Goal: Information Seeking & Learning: Learn about a topic

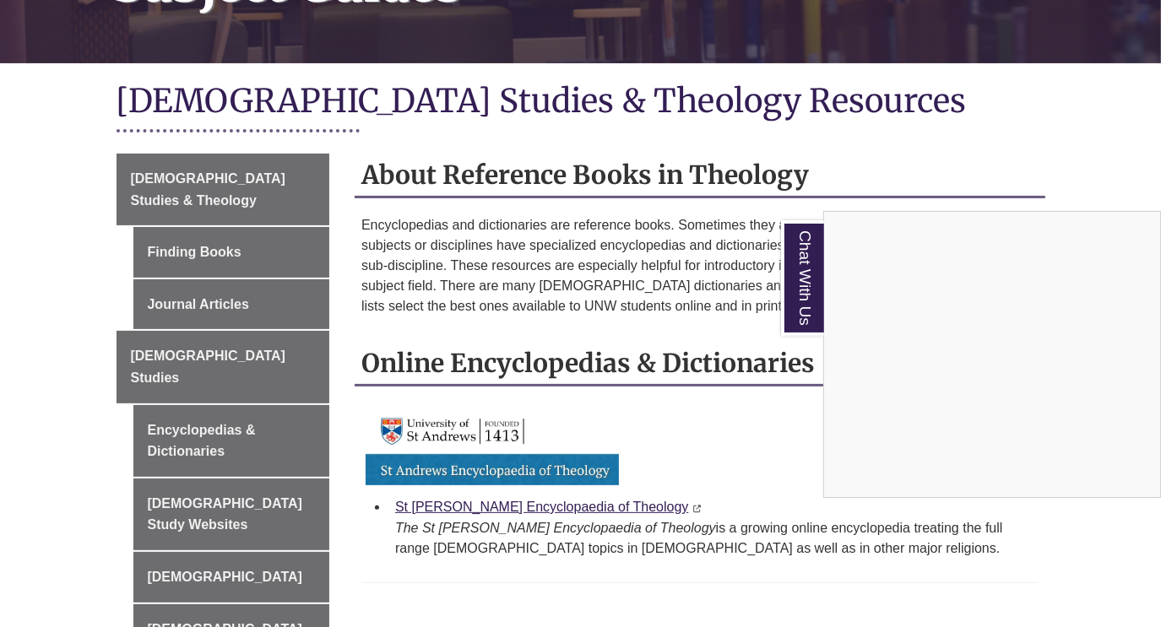
scroll to position [254, 0]
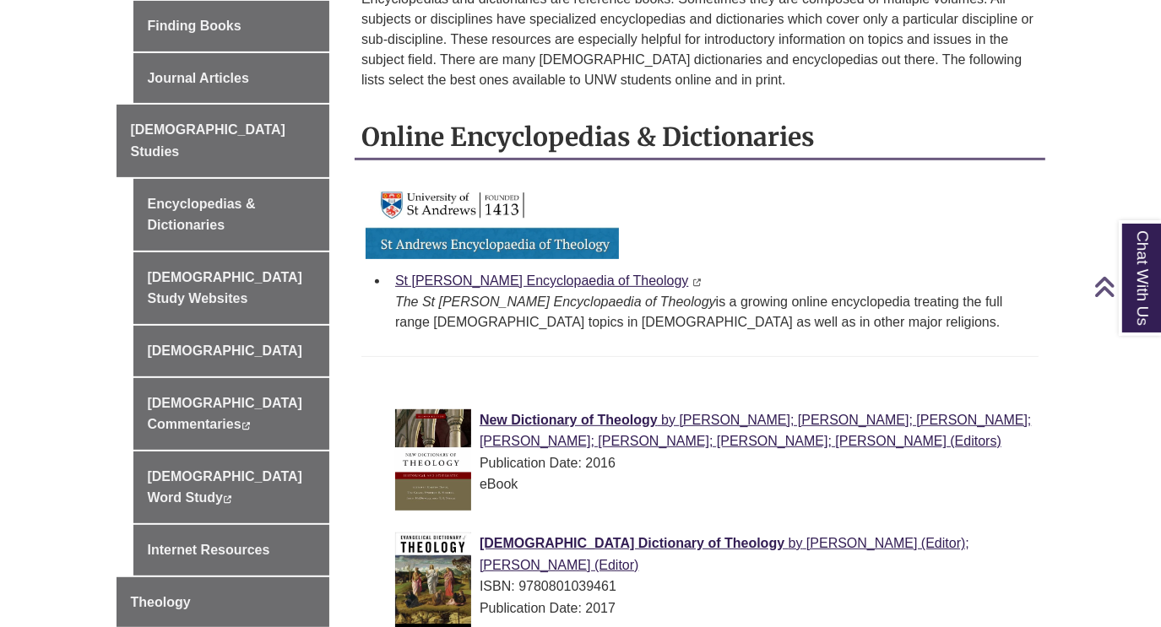
scroll to position [647, 0]
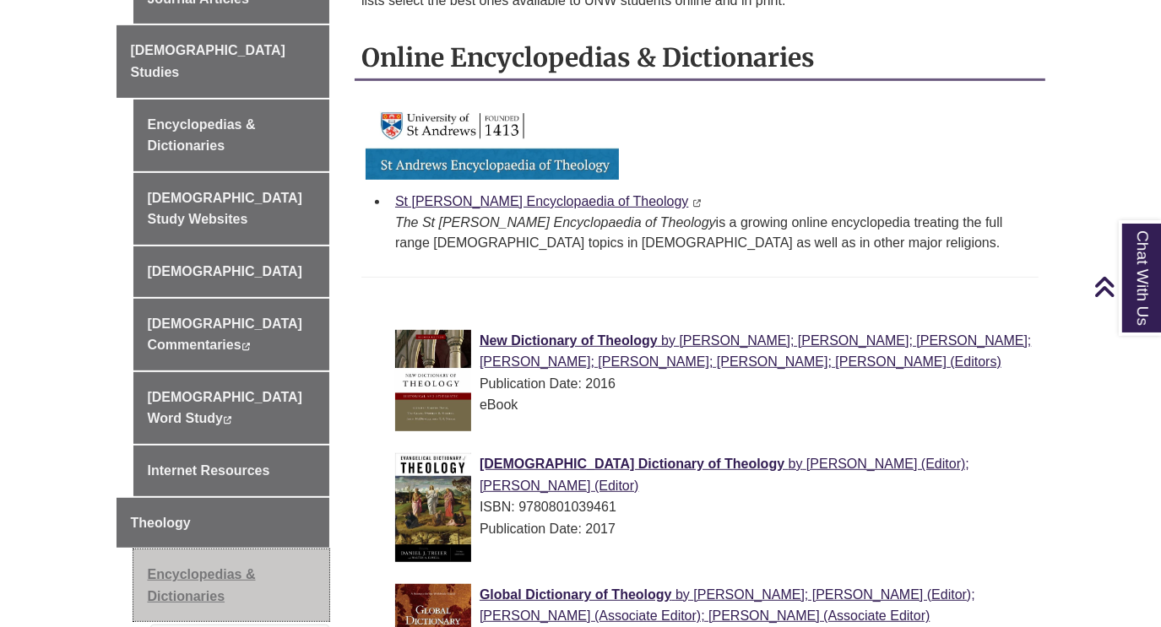
click at [205, 550] on link "Encyclopedias & Dictionaries" at bounding box center [231, 586] width 197 height 72
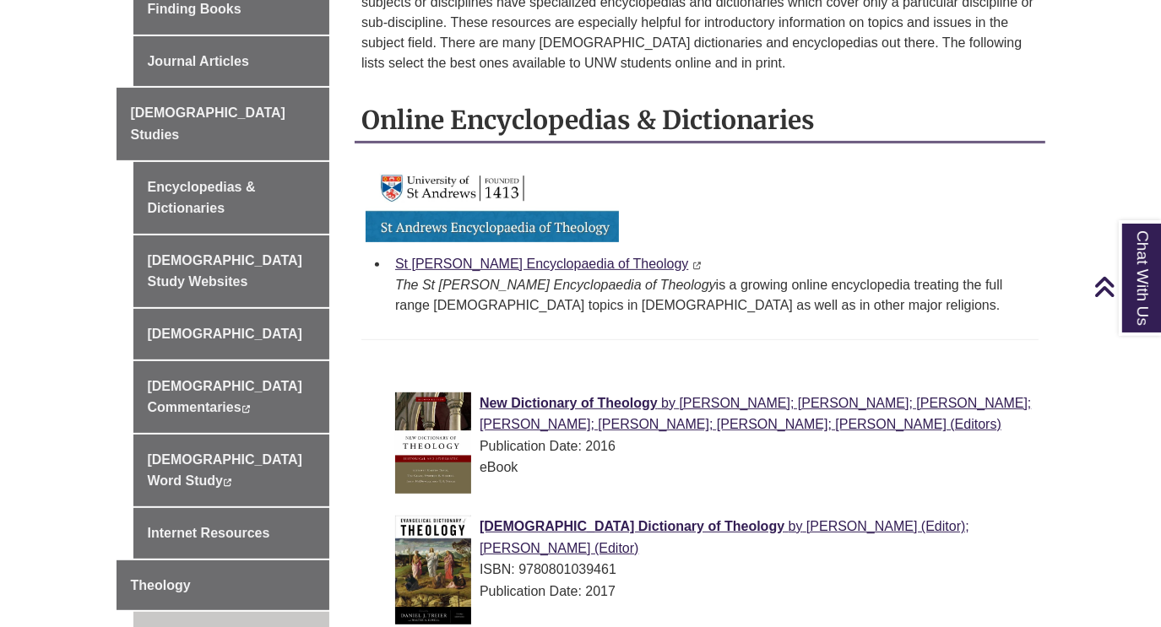
scroll to position [599, 0]
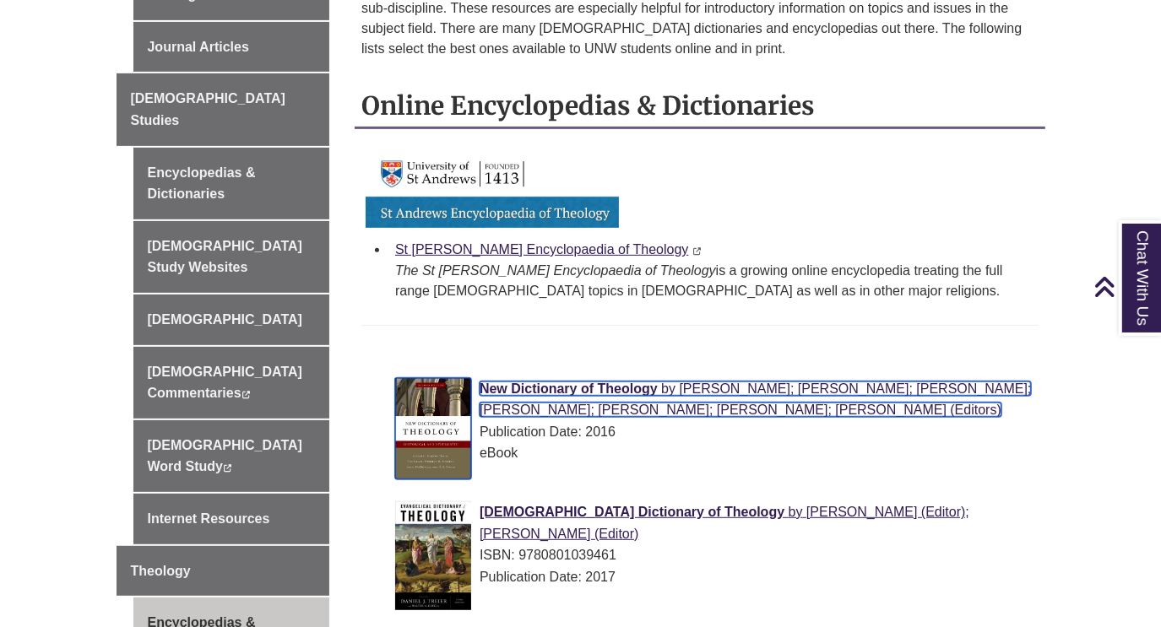
click at [583, 382] on span "New Dictionary of Theology" at bounding box center [568, 389] width 178 height 14
